Goal: Transaction & Acquisition: Obtain resource

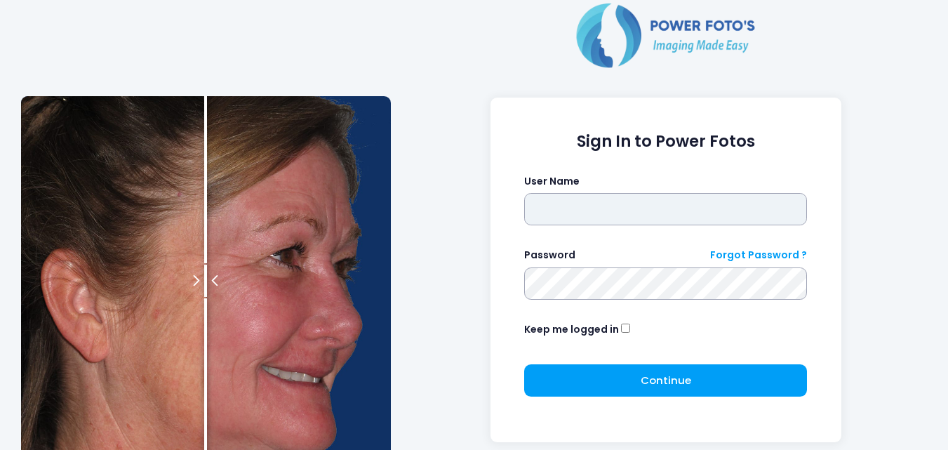
type input "**********"
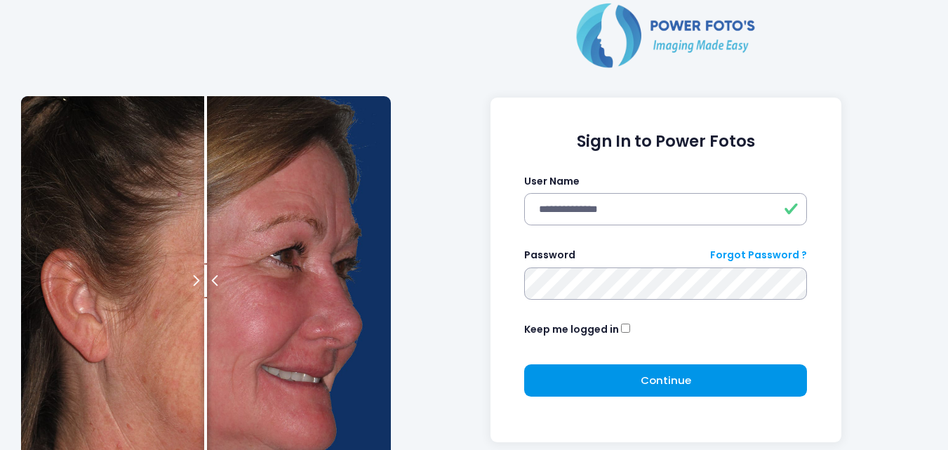
click at [582, 371] on button "Continue Please wait..." at bounding box center [665, 380] width 283 height 32
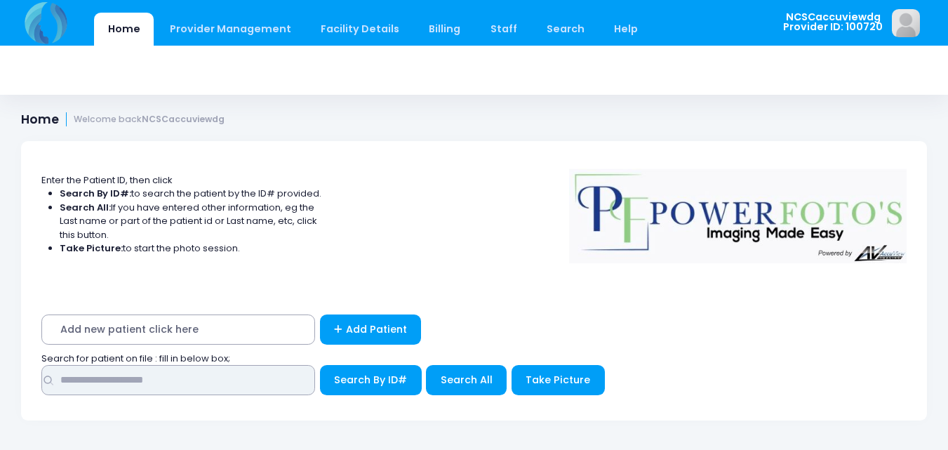
click at [165, 379] on input "text" at bounding box center [178, 380] width 274 height 30
type input "*****"
click at [320, 365] on button "Search By ID#" at bounding box center [371, 380] width 102 height 30
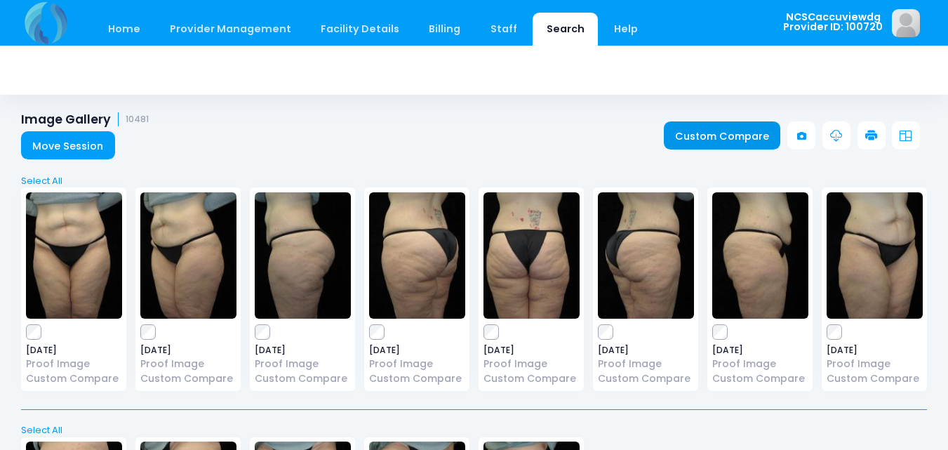
click at [695, 140] on link "Custom Compare" at bounding box center [722, 135] width 117 height 28
click at [40, 181] on link "Select All" at bounding box center [474, 181] width 915 height 14
click at [877, 140] on icon at bounding box center [871, 136] width 13 height 13
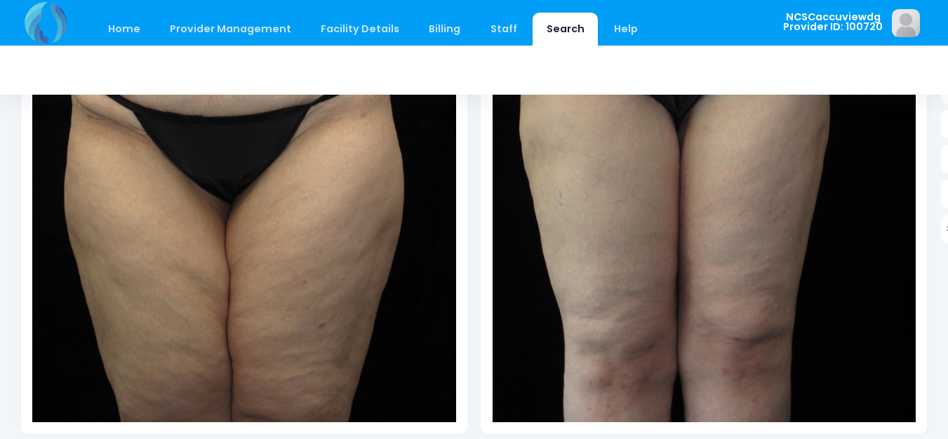
scroll to position [351, 0]
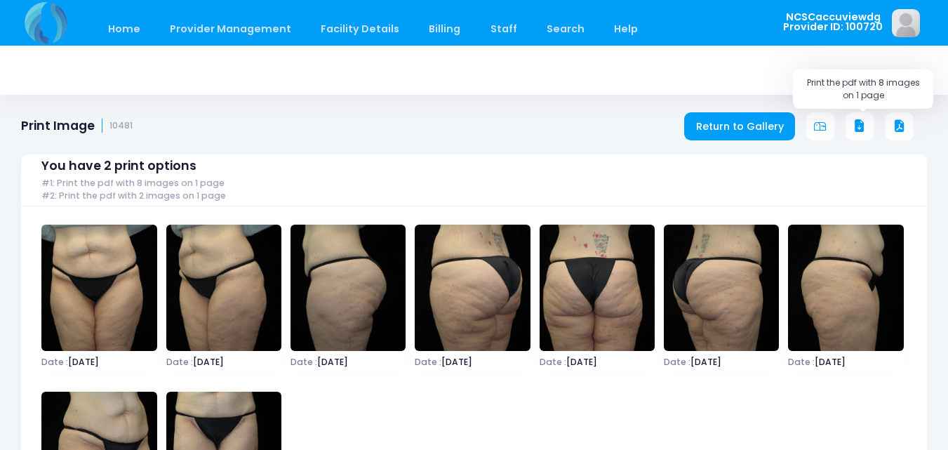
click at [861, 126] on icon at bounding box center [859, 126] width 13 height 13
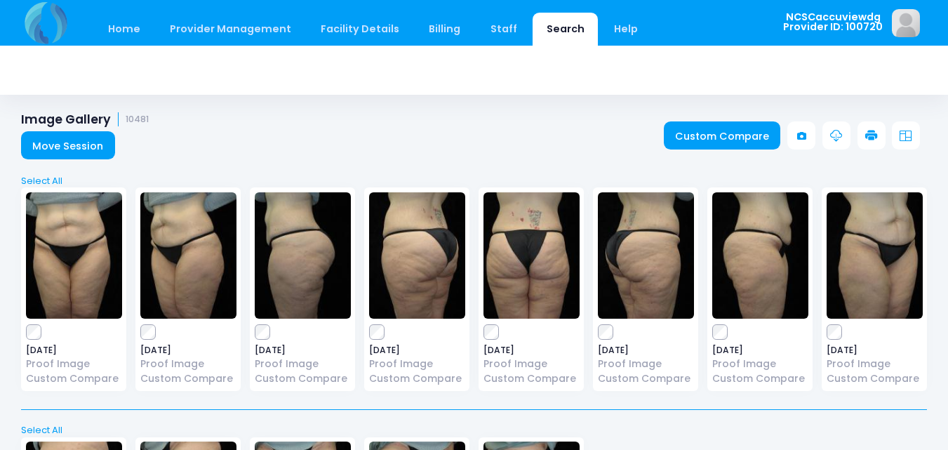
click at [868, 133] on icon at bounding box center [871, 136] width 13 height 13
click at [51, 177] on link "Select All" at bounding box center [474, 181] width 915 height 14
click at [51, 177] on link "Deselect All" at bounding box center [474, 181] width 915 height 14
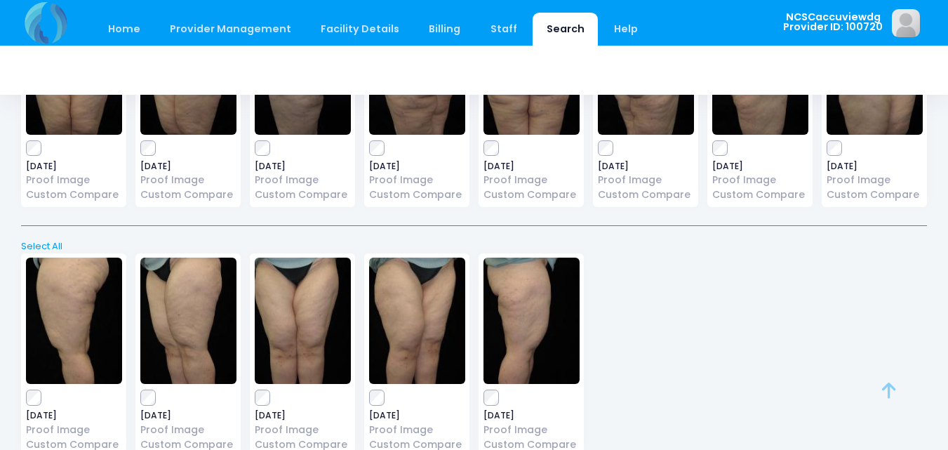
scroll to position [210, 0]
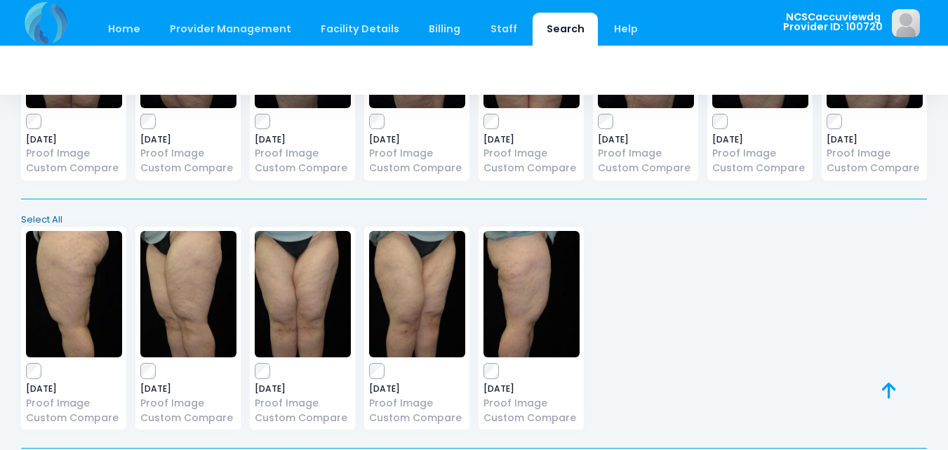
click at [40, 221] on link "Select All" at bounding box center [474, 220] width 915 height 14
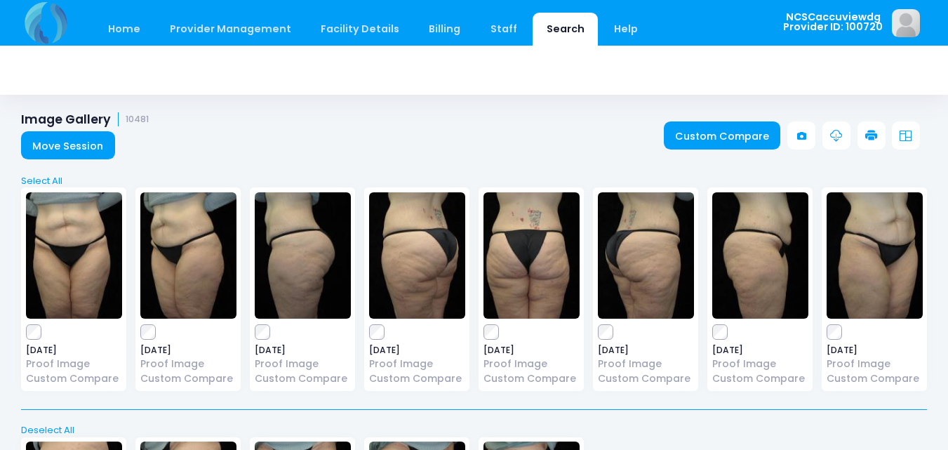
click at [865, 133] on icon at bounding box center [871, 136] width 13 height 13
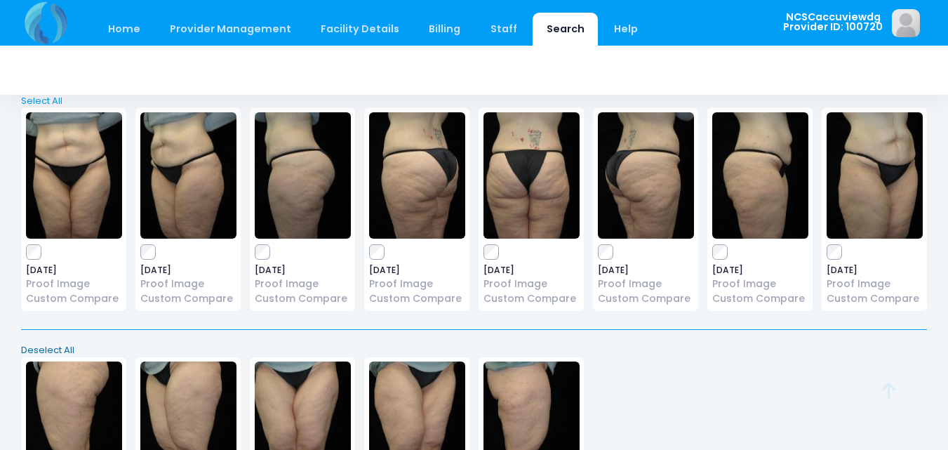
scroll to position [210, 0]
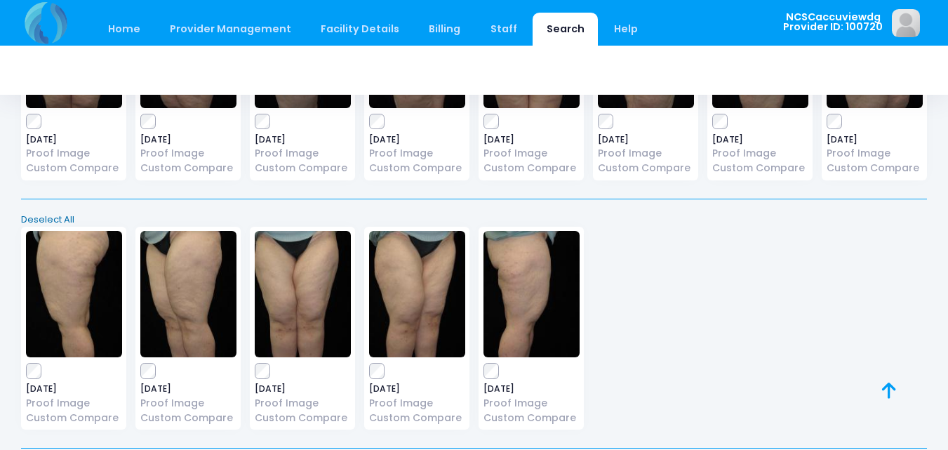
click at [46, 215] on link "Deselect All" at bounding box center [474, 220] width 915 height 14
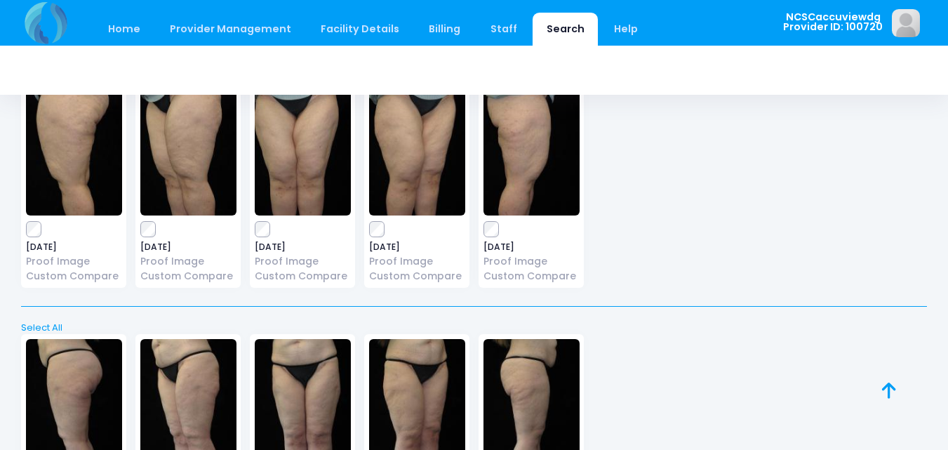
scroll to position [491, 0]
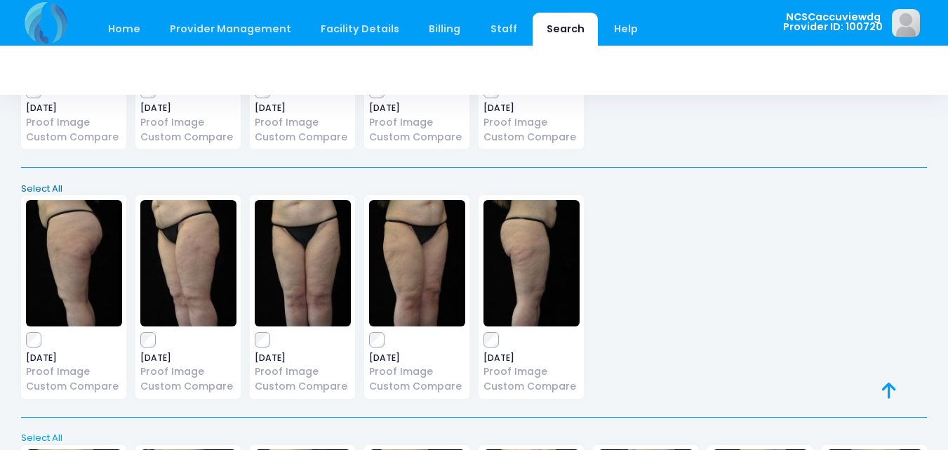
click at [51, 187] on link "Select All" at bounding box center [474, 189] width 915 height 14
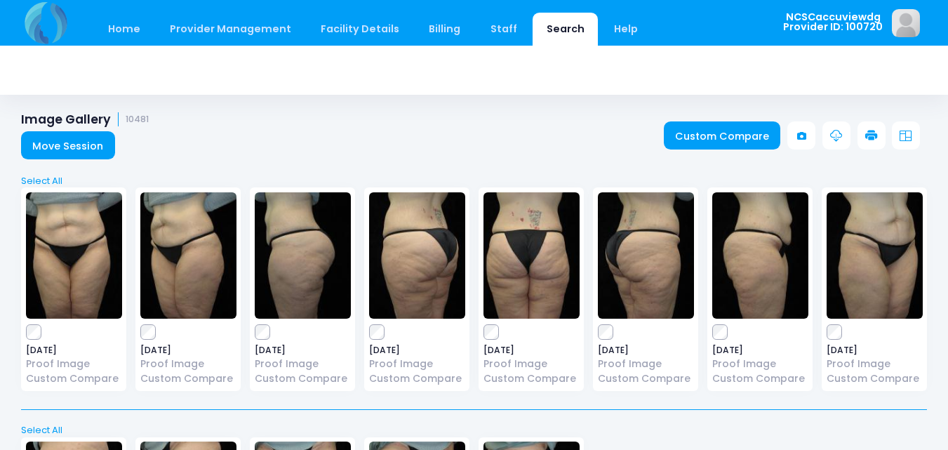
click at [871, 139] on icon at bounding box center [871, 136] width 13 height 13
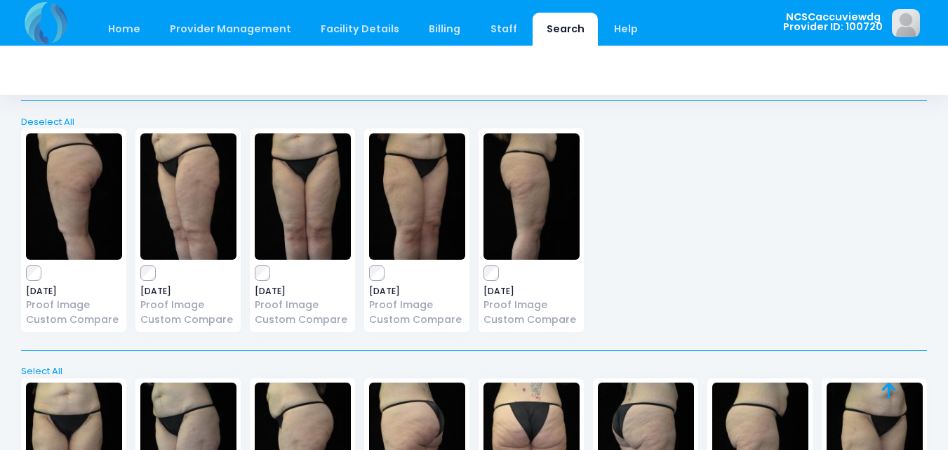
scroll to position [561, 0]
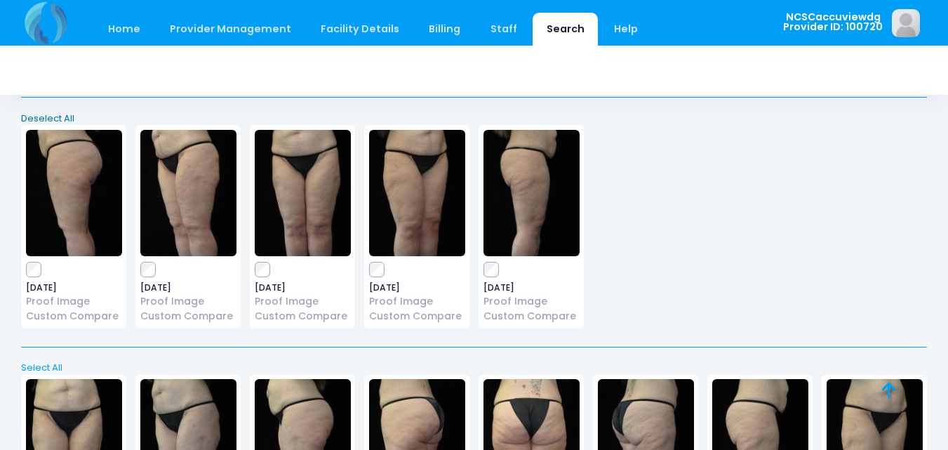
click at [43, 120] on link "Deselect All" at bounding box center [474, 119] width 915 height 14
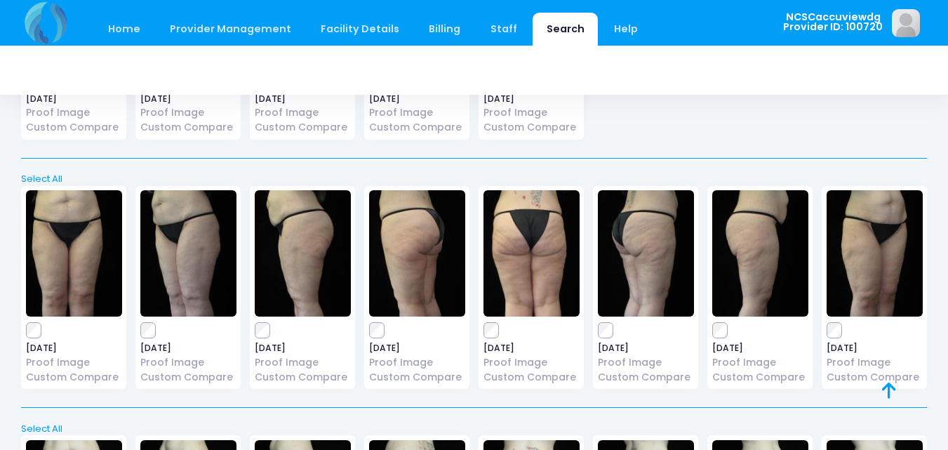
scroll to position [772, 0]
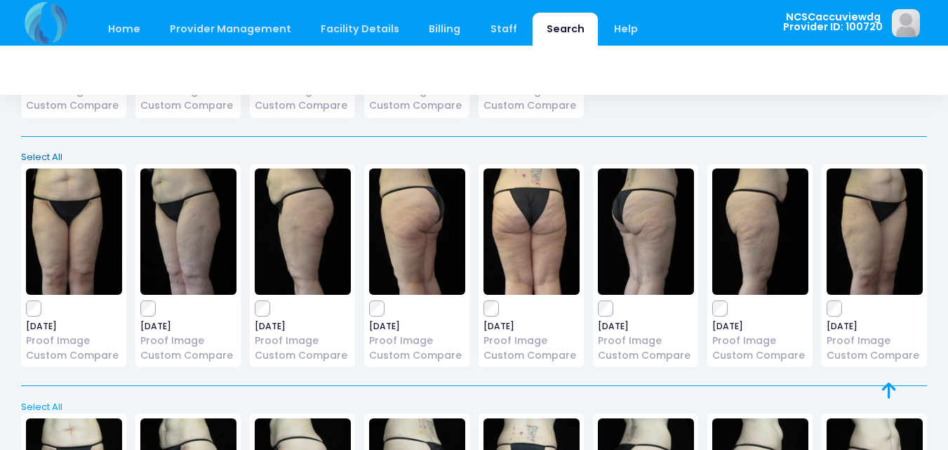
click at [41, 156] on link "Select All" at bounding box center [474, 157] width 915 height 14
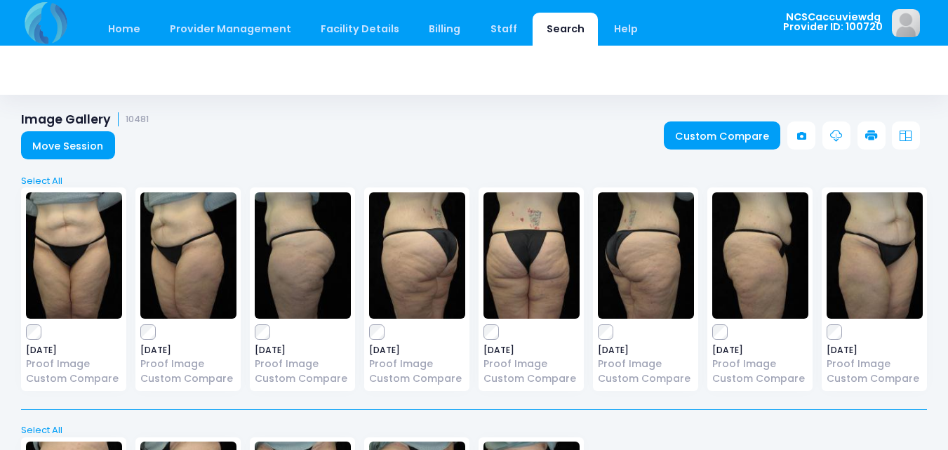
click at [875, 130] on icon at bounding box center [871, 136] width 13 height 13
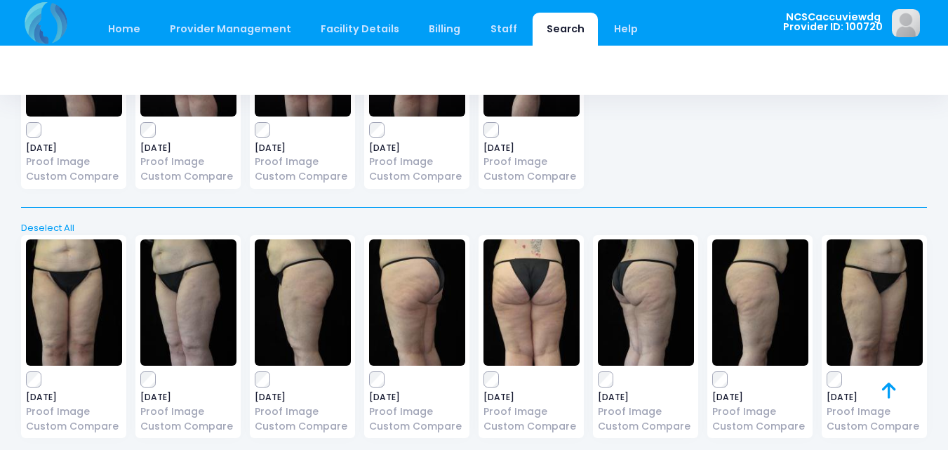
scroll to position [702, 0]
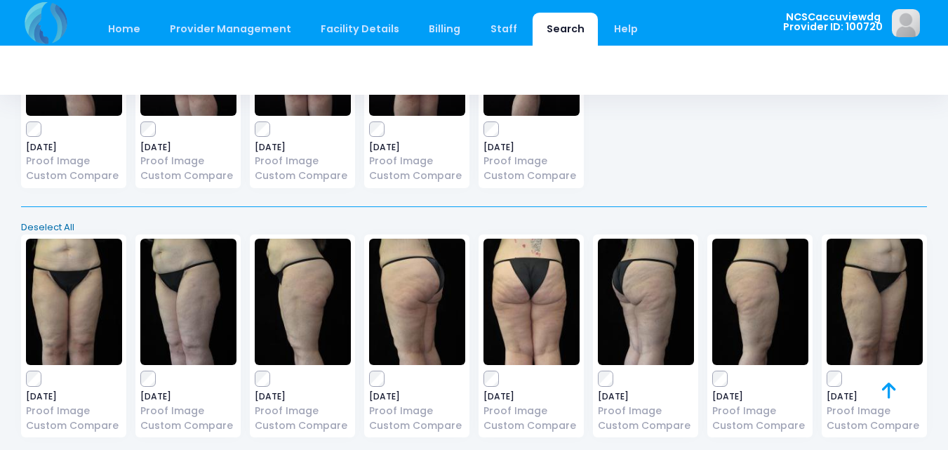
click at [62, 226] on link "Deselect All" at bounding box center [474, 227] width 915 height 14
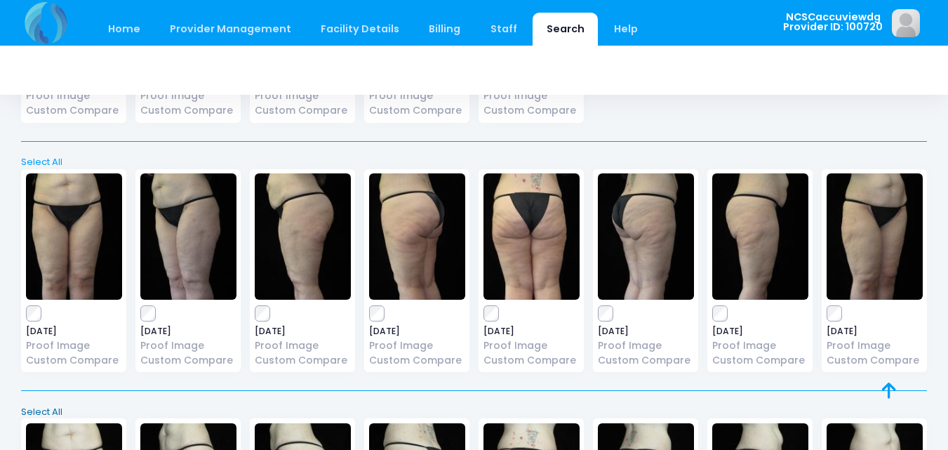
scroll to position [982, 0]
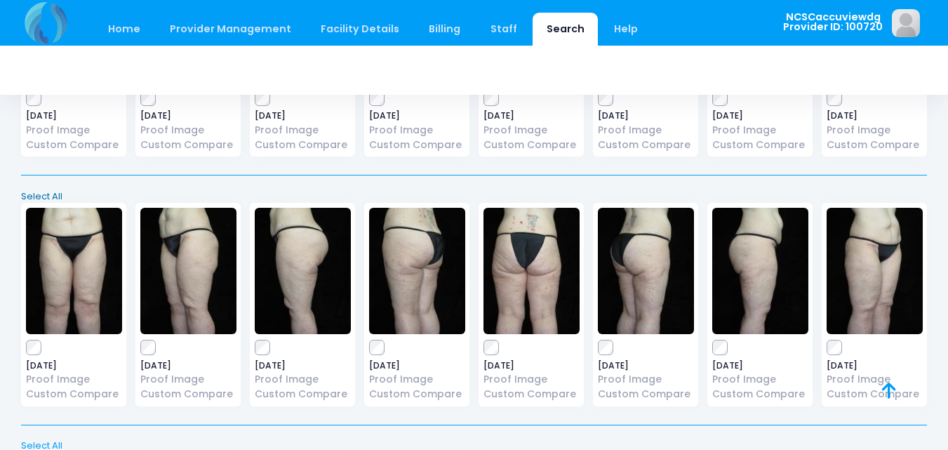
click at [34, 194] on link "Select All" at bounding box center [474, 196] width 915 height 14
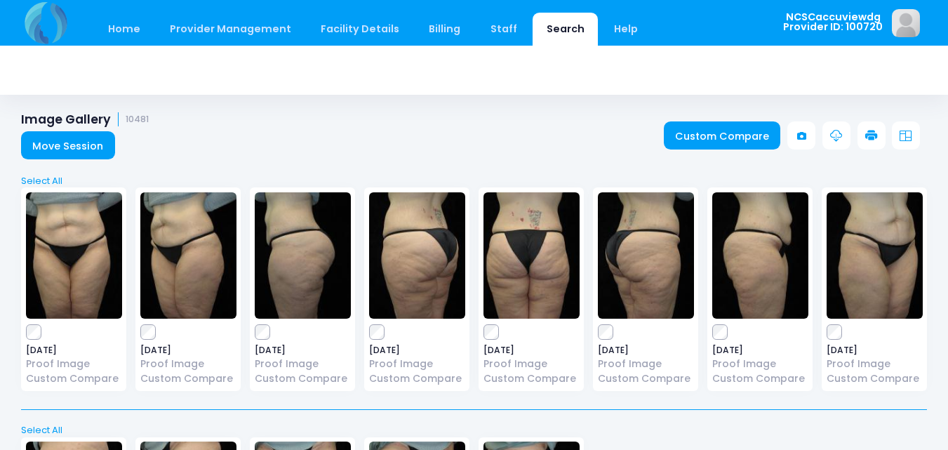
click at [866, 140] on icon at bounding box center [871, 136] width 13 height 13
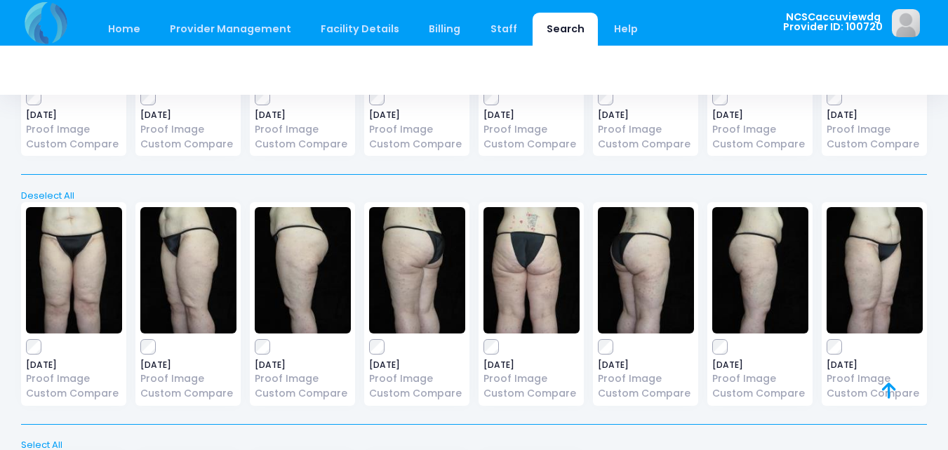
scroll to position [982, 0]
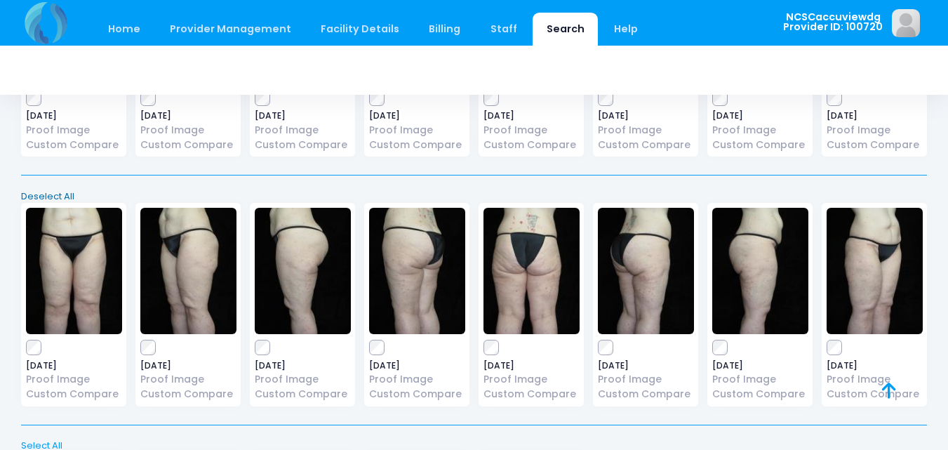
click at [56, 192] on link "Deselect All" at bounding box center [474, 196] width 915 height 14
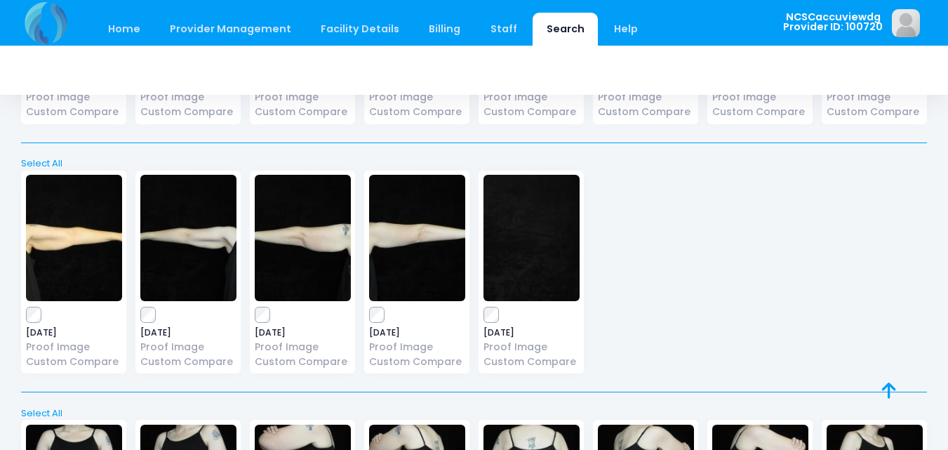
scroll to position [1263, 0]
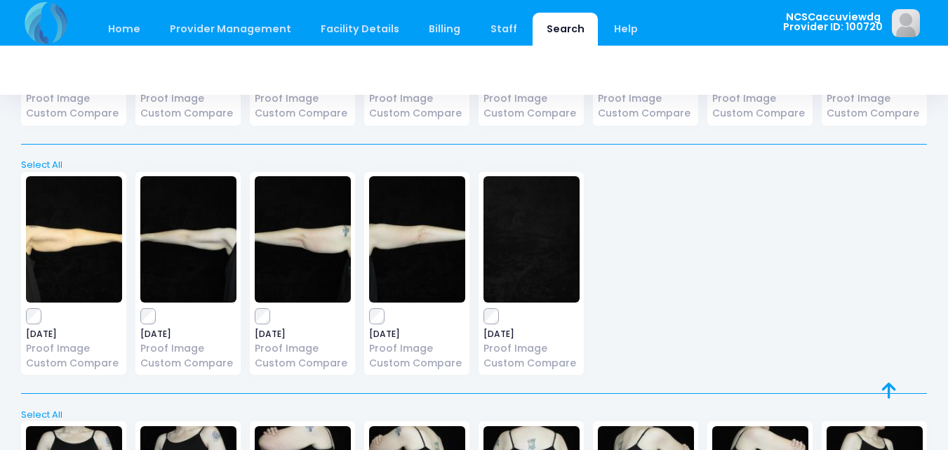
click at [273, 314] on label at bounding box center [303, 316] width 96 height 14
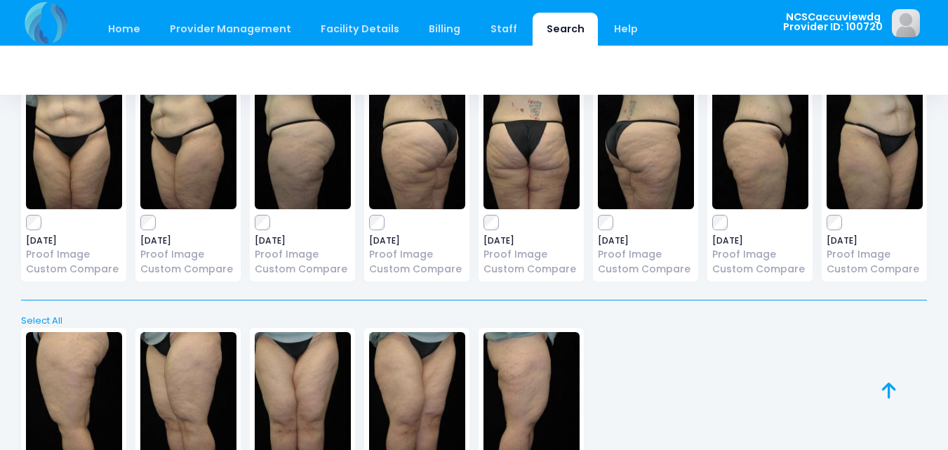
scroll to position [0, 0]
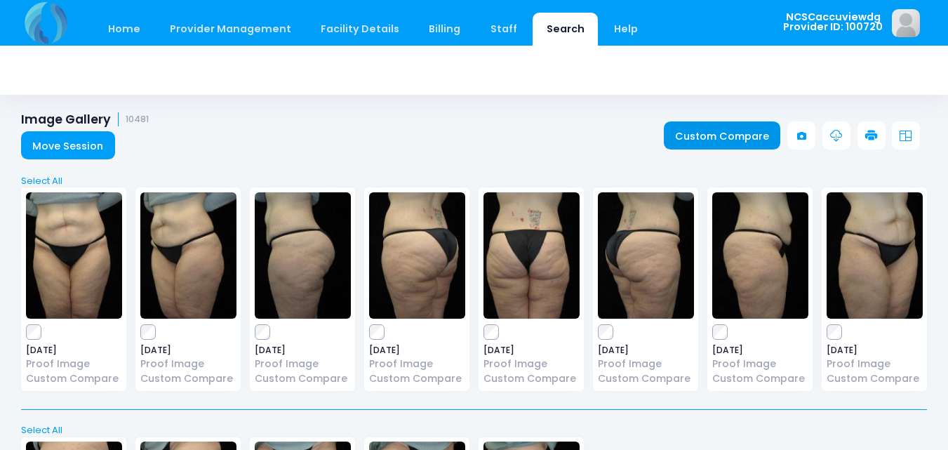
click at [720, 138] on link "Custom Compare" at bounding box center [722, 135] width 117 height 28
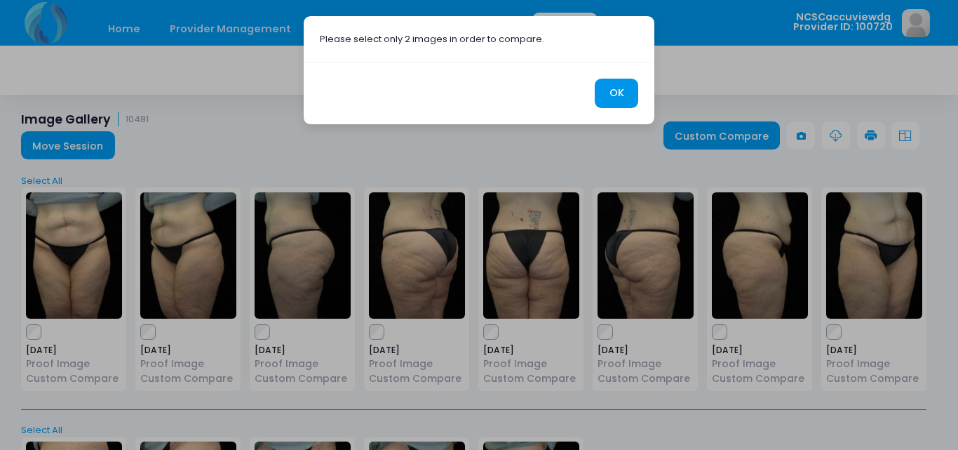
drag, startPoint x: 610, startPoint y: 98, endPoint x: 739, endPoint y: 113, distance: 129.9
click at [610, 98] on button "OK" at bounding box center [616, 94] width 43 height 30
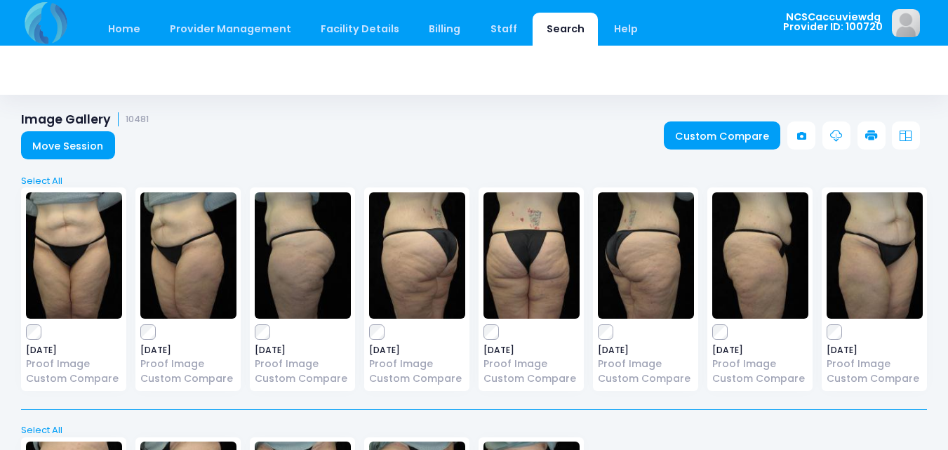
click at [875, 142] on icon at bounding box center [871, 136] width 13 height 13
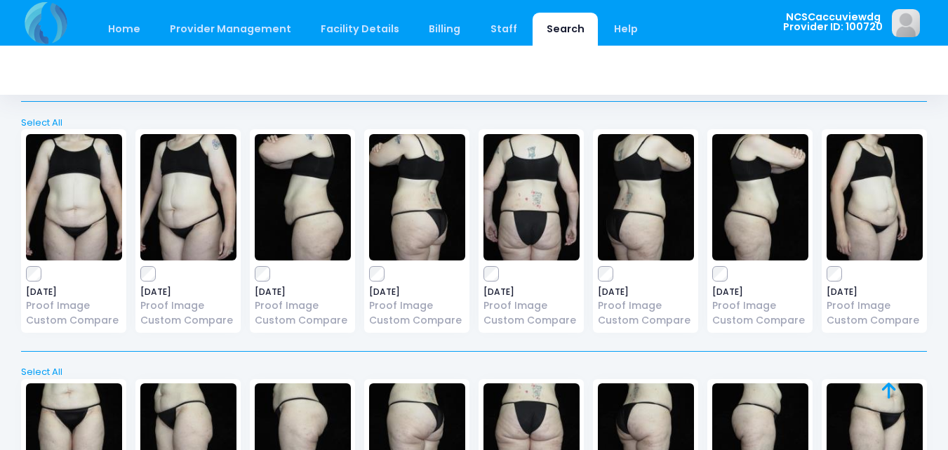
scroll to position [1482, 0]
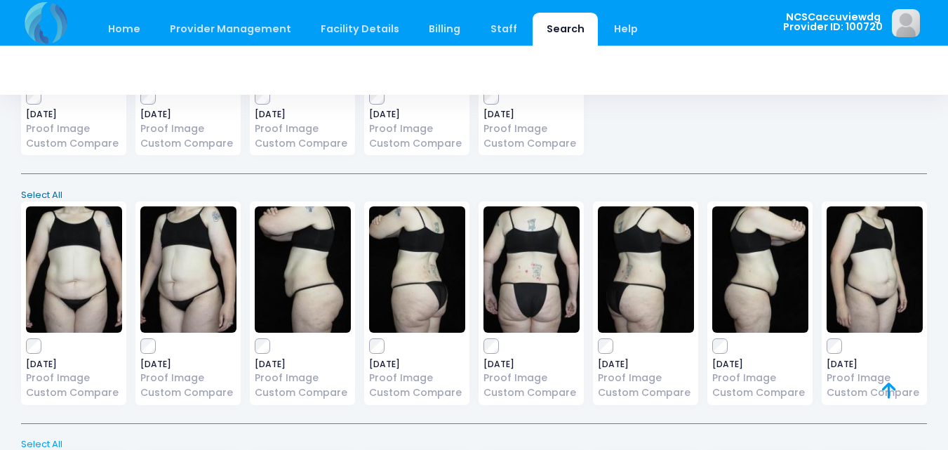
click at [51, 194] on link "Select All" at bounding box center [474, 195] width 915 height 14
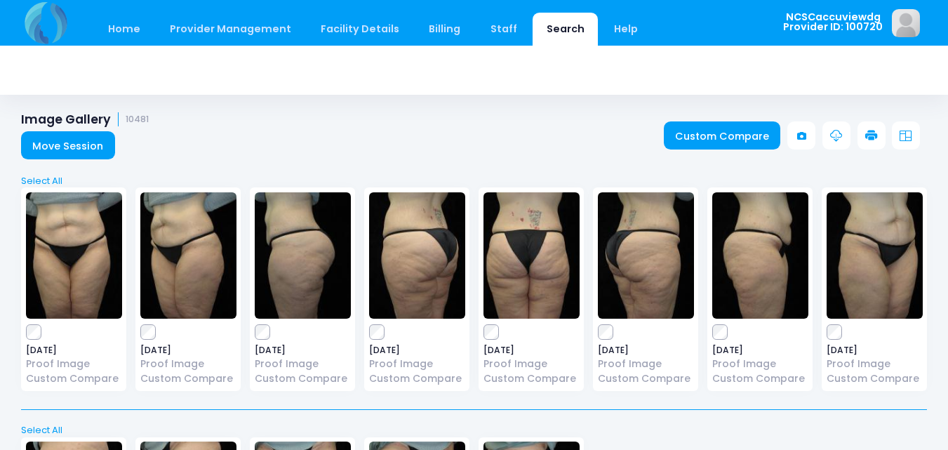
click at [870, 131] on icon at bounding box center [871, 136] width 13 height 13
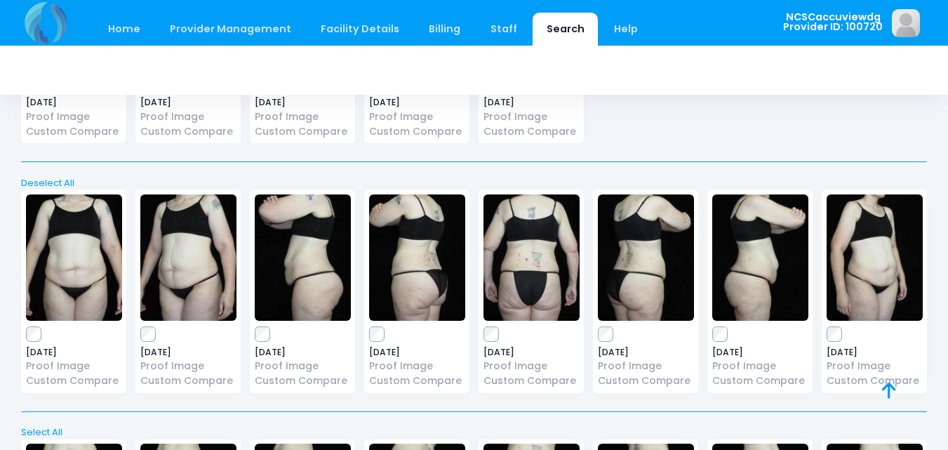
scroll to position [1482, 0]
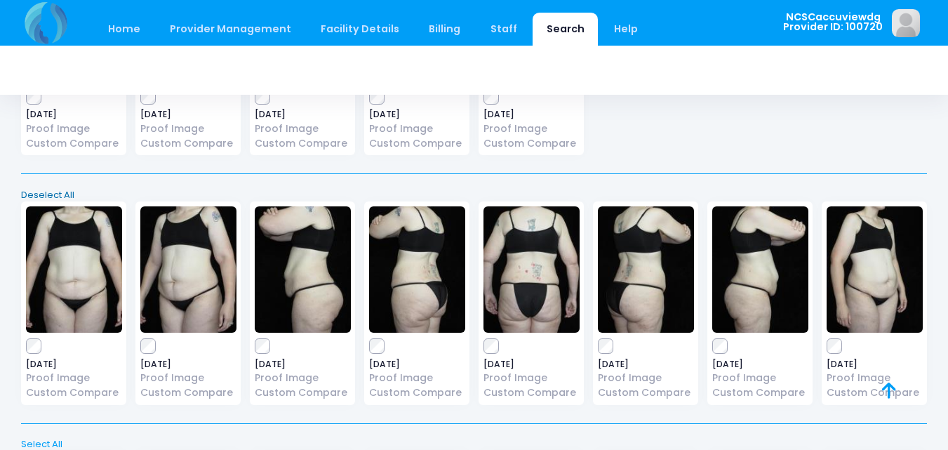
click at [52, 194] on link "Deselect All" at bounding box center [474, 195] width 915 height 14
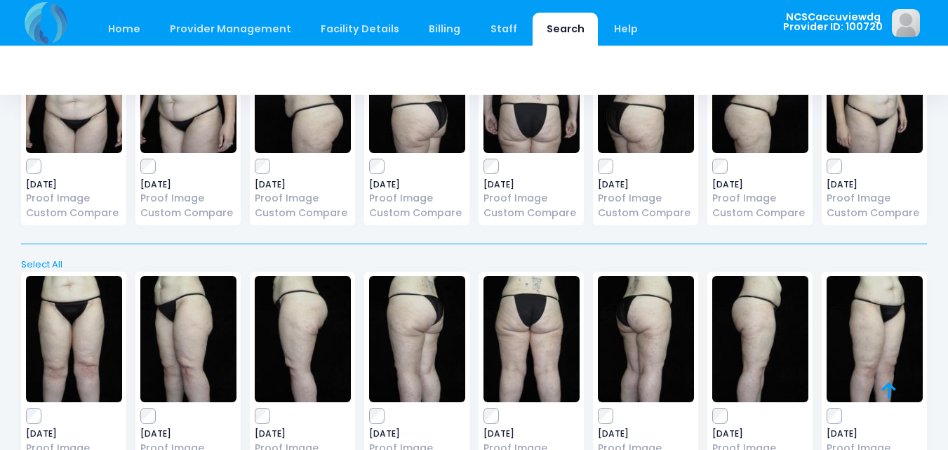
scroll to position [1763, 0]
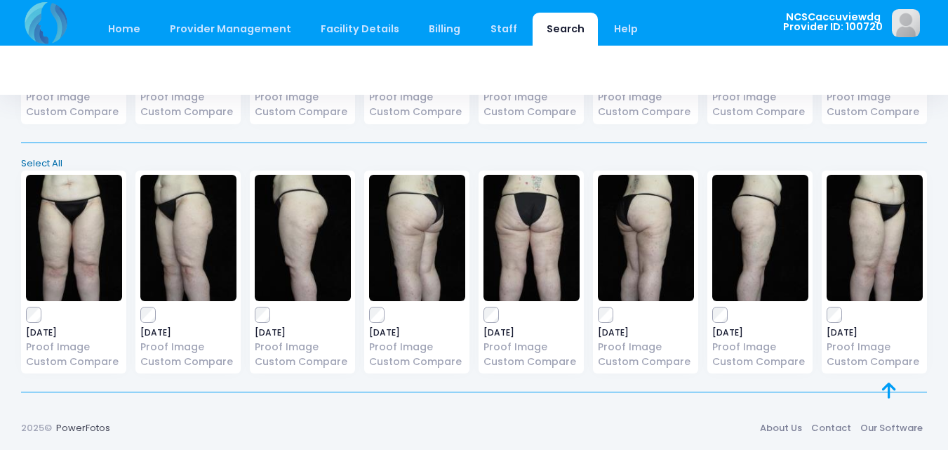
click at [41, 163] on link "Select All" at bounding box center [474, 163] width 915 height 14
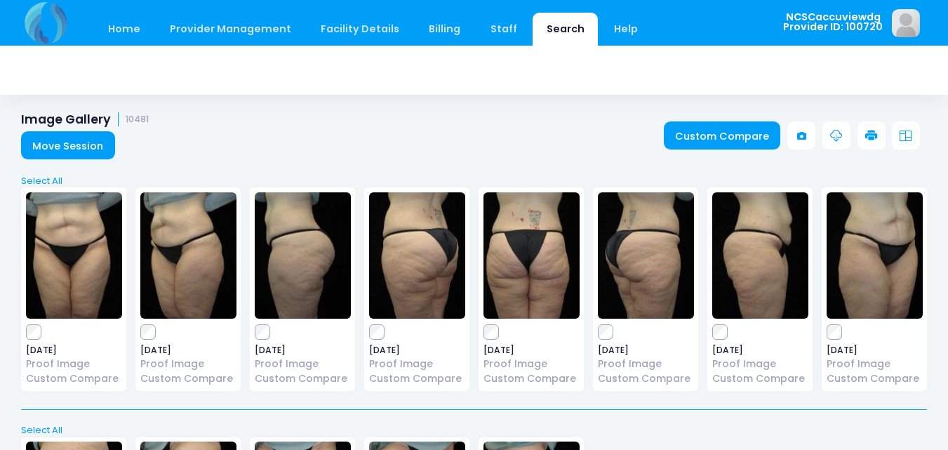
click at [875, 142] on icon at bounding box center [871, 136] width 13 height 13
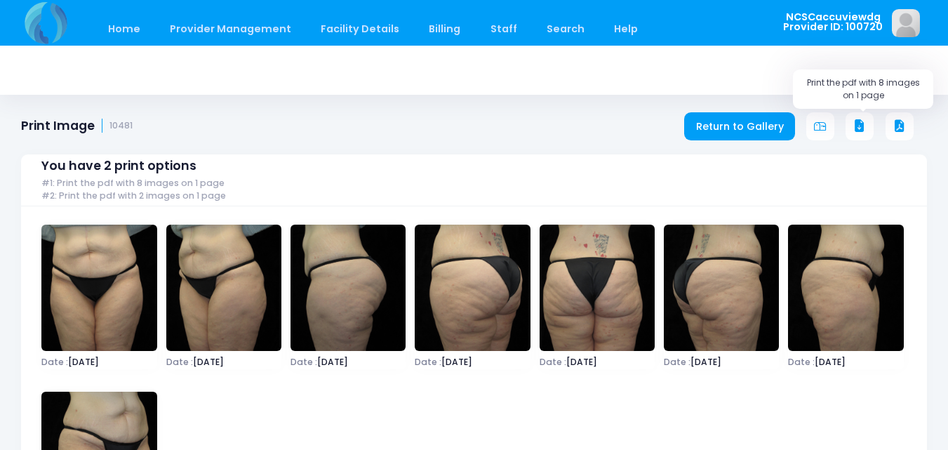
click at [854, 113] on button at bounding box center [859, 126] width 28 height 28
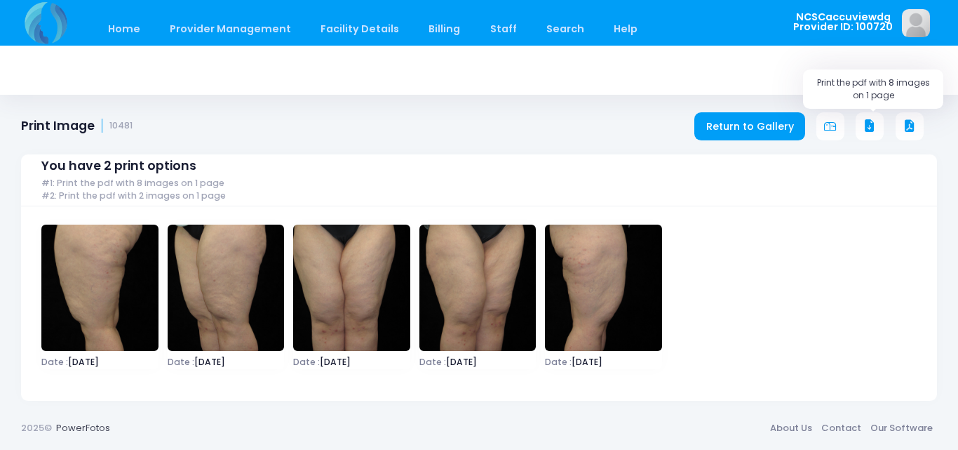
click at [867, 130] on icon at bounding box center [870, 126] width 13 height 13
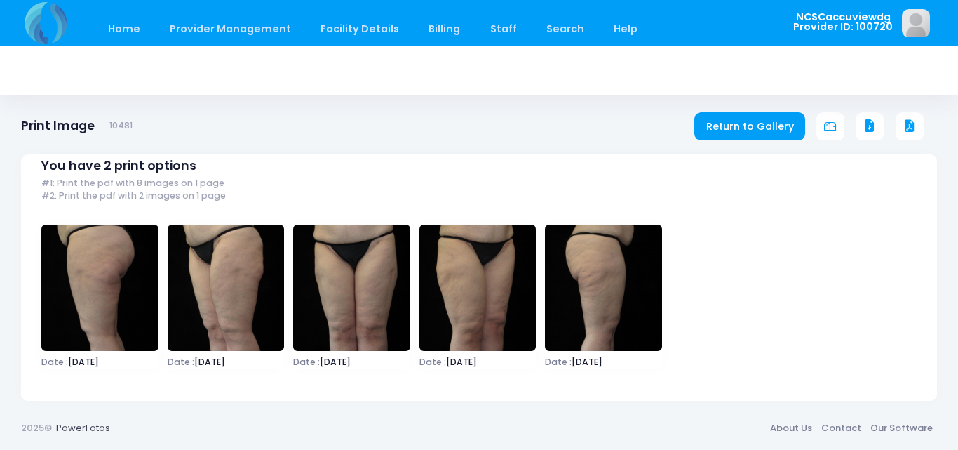
click at [869, 125] on icon at bounding box center [870, 126] width 13 height 13
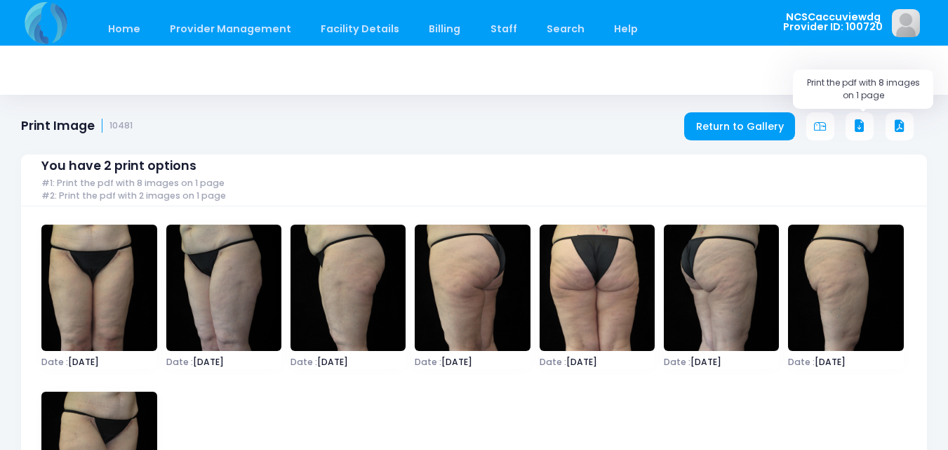
click at [855, 126] on icon at bounding box center [859, 126] width 13 height 13
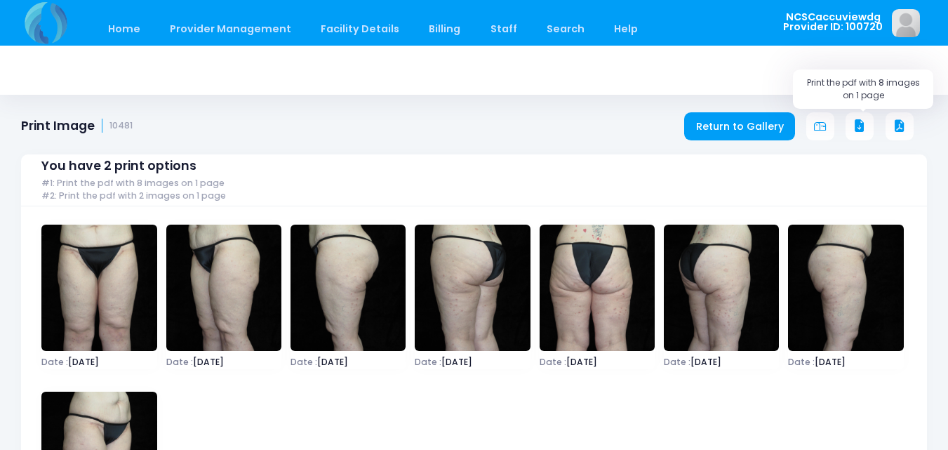
click at [860, 128] on icon at bounding box center [859, 126] width 13 height 13
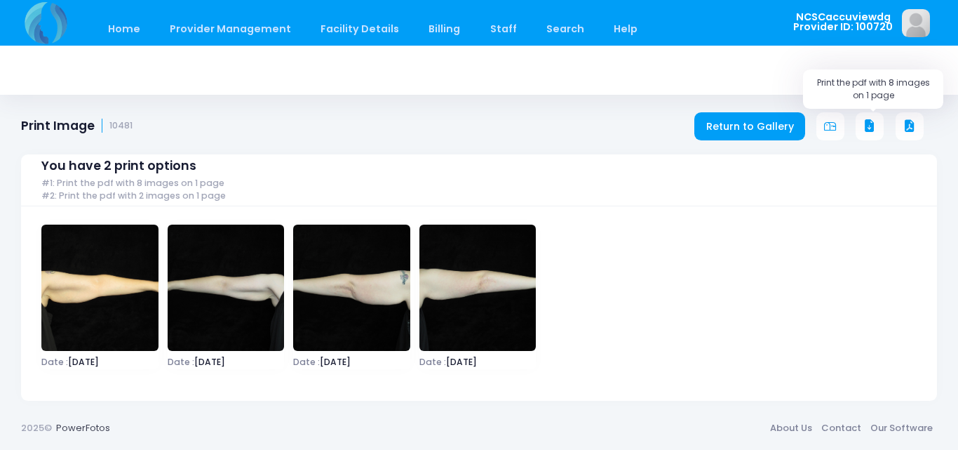
click at [869, 126] on icon at bounding box center [870, 126] width 13 height 13
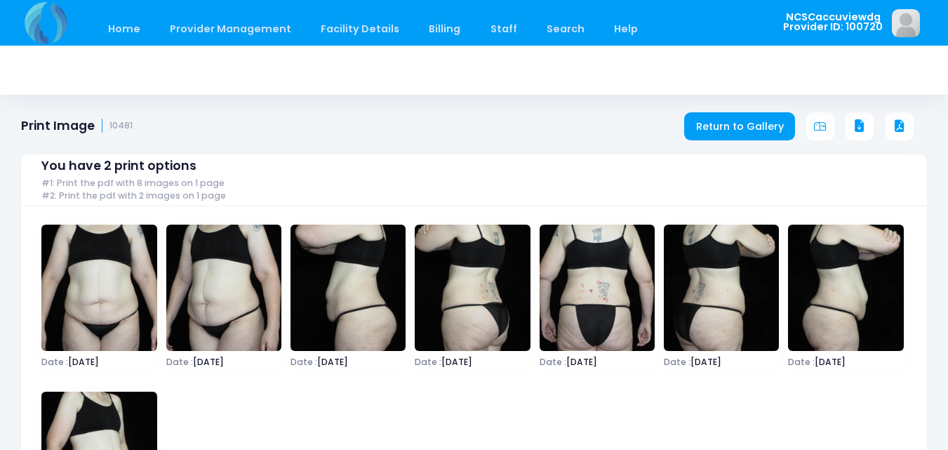
click at [858, 125] on icon at bounding box center [859, 126] width 13 height 13
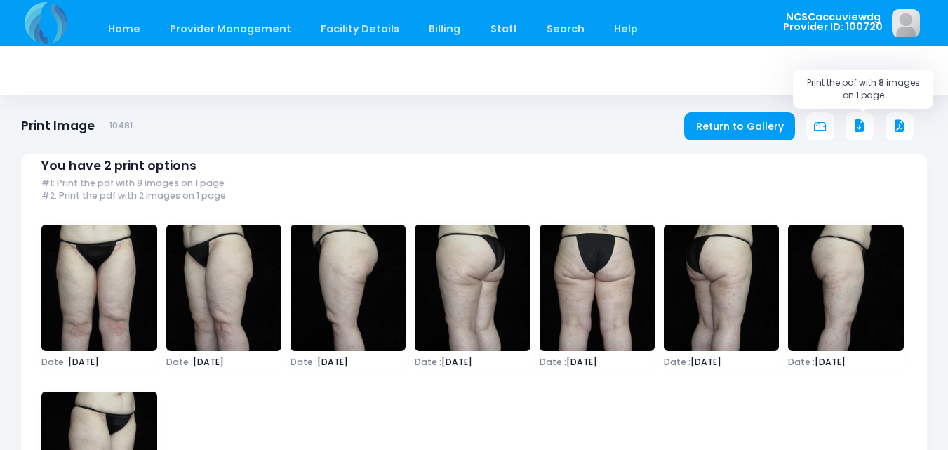
click at [861, 127] on icon at bounding box center [859, 126] width 13 height 13
